Goal: Information Seeking & Learning: Check status

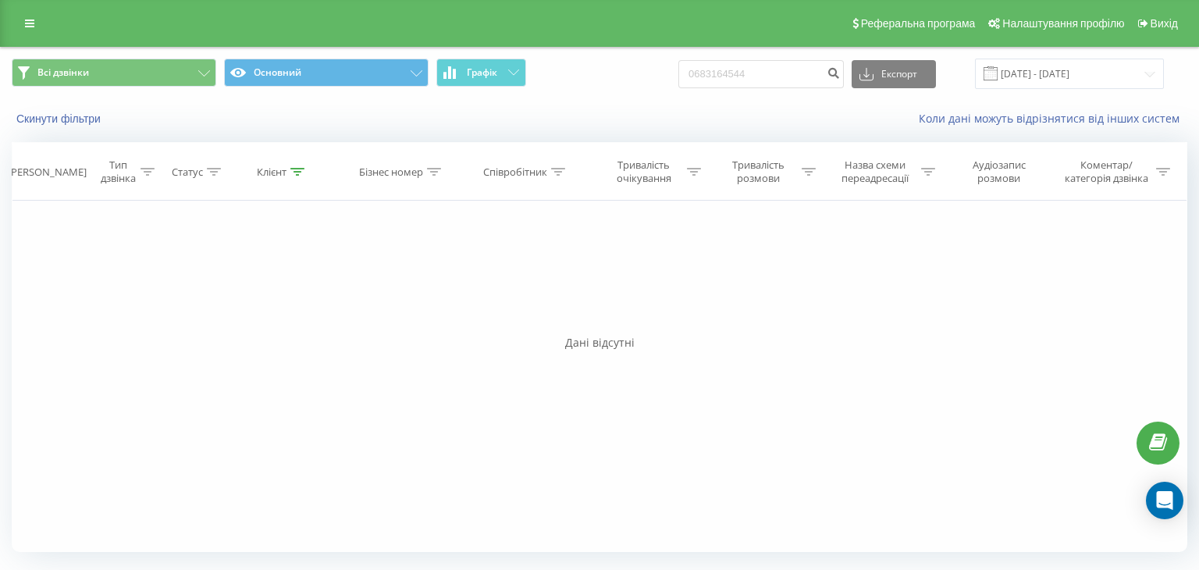
drag, startPoint x: 8, startPoint y: 338, endPoint x: 627, endPoint y: 107, distance: 661.3
click at [9, 338] on div "Всі дзвінки Основний Графік 0683164544 Експорт .csv .xls .xlsx [DATE] - [DATE] …" at bounding box center [599, 306] width 1199 height 518
drag, startPoint x: 793, startPoint y: 79, endPoint x: 79, endPoint y: 107, distance: 714.7
click at [79, 107] on div "Всі дзвінки Основний Графік 0683164544 Експорт .csv .xls .xlsx [DATE] - [DATE] …" at bounding box center [599, 93] width 1197 height 90
paste input "37034446"
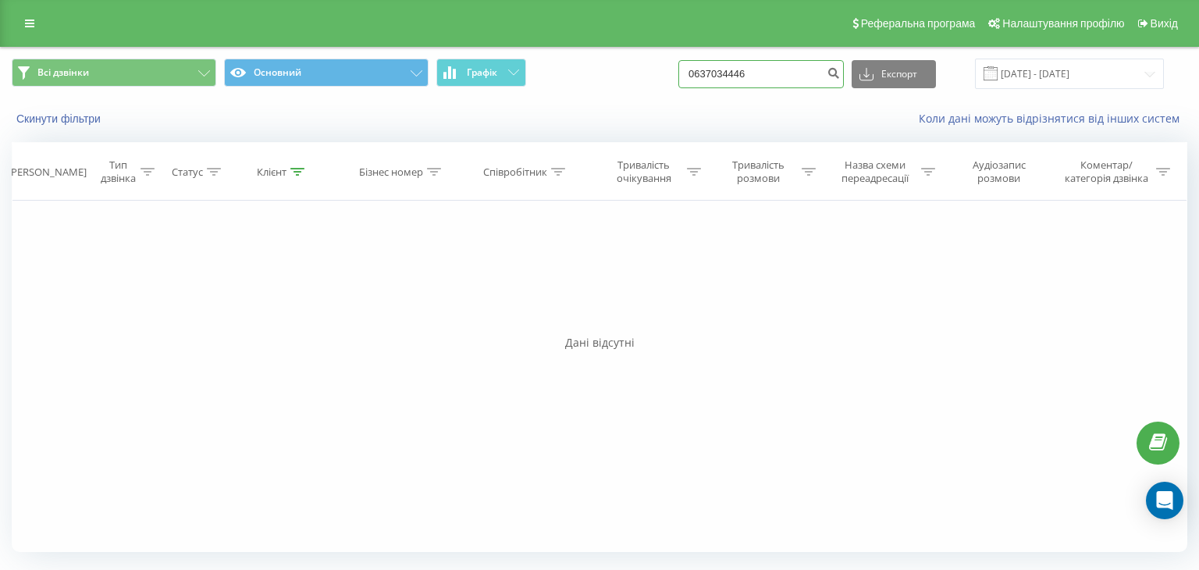
type input "0637034446"
